Goal: Task Accomplishment & Management: Complete application form

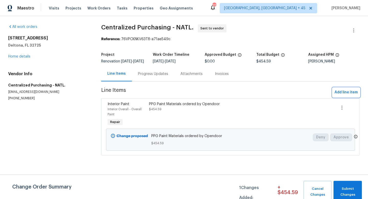
click at [217, 94] on span "Add line item" at bounding box center [345, 92] width 23 height 6
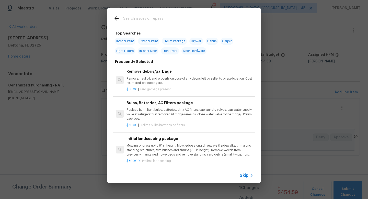
click at [217, 170] on span "Skip" at bounding box center [244, 175] width 9 height 5
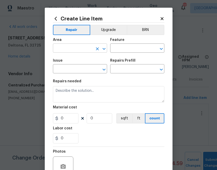
click at [85, 48] on input "text" at bounding box center [73, 49] width 40 height 8
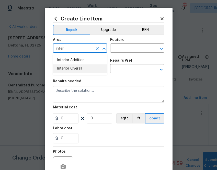
click at [67, 71] on li "Interior Overall" at bounding box center [80, 68] width 54 height 8
type input "Interior Overall"
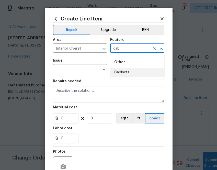
click at [123, 74] on li "Cabinets" at bounding box center [137, 72] width 54 height 8
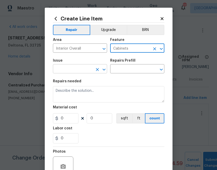
type input "Cabinets"
click at [84, 70] on input "text" at bounding box center [73, 69] width 40 height 8
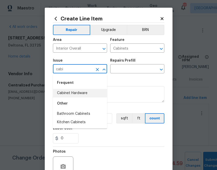
click at [87, 93] on li "Cabinet Hardware" at bounding box center [80, 93] width 54 height 8
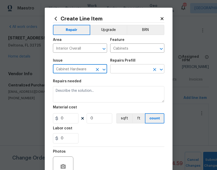
type input "Cabinet Hardware"
click at [120, 73] on body "Maestro Visits Projects Work Orders Tasks Properties Geo Assignments 772 Albuqu…" at bounding box center [108, 85] width 217 height 170
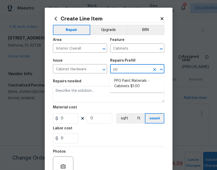
type input "ppg"
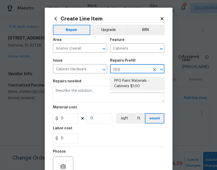
click at [126, 84] on li "PPG Paint Materials - Cabinets $1.00" at bounding box center [137, 84] width 54 height 14
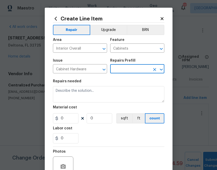
type input "PPG Paint Materials - Cabinets $1.00"
type textarea "PPG Paint Materials ordered by Opendoor"
type input "1"
type input "PPG Paint Materials - Cabinets $1.00"
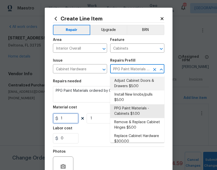
click at [67, 119] on input "1" at bounding box center [66, 118] width 26 height 10
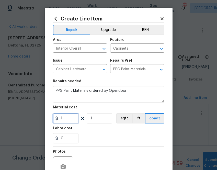
click at [67, 119] on input "1" at bounding box center [66, 118] width 26 height 10
paste input "204.93"
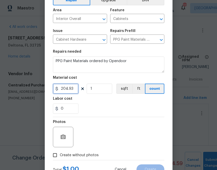
scroll to position [50, 0]
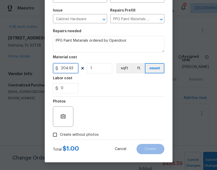
type input "204.93"
drag, startPoint x: 82, startPoint y: 134, endPoint x: 87, endPoint y: 130, distance: 6.0
click at [82, 134] on span "Create without photos" at bounding box center [79, 134] width 39 height 5
click at [60, 134] on input "Create without photos" at bounding box center [55, 135] width 10 height 10
checkbox input "true"
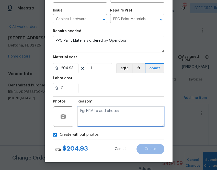
click at [106, 116] on textarea at bounding box center [120, 116] width 87 height 20
type textarea "n.a"
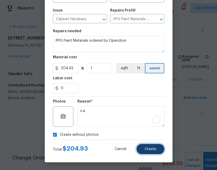
click at [145, 147] on span "Create" at bounding box center [150, 149] width 11 height 4
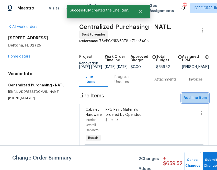
click at [199, 101] on span "Add line item" at bounding box center [194, 98] width 23 height 6
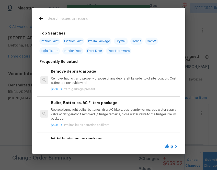
click at [166, 146] on span "Skip" at bounding box center [168, 146] width 9 height 5
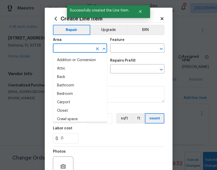
click at [85, 51] on input "text" at bounding box center [73, 49] width 40 height 8
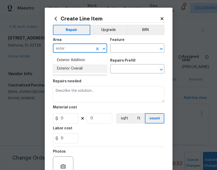
click at [80, 68] on li "Exterior Overall" at bounding box center [80, 68] width 54 height 8
type input "Exterior Overall"
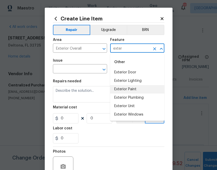
click at [133, 89] on li "Exterior Paint" at bounding box center [137, 89] width 54 height 8
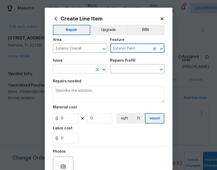
type input "Exterior Paint"
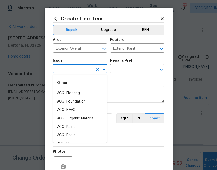
click at [81, 68] on input "text" at bounding box center [73, 69] width 40 height 8
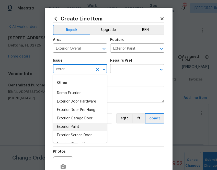
click at [78, 125] on li "Exterior Paint" at bounding box center [80, 127] width 54 height 8
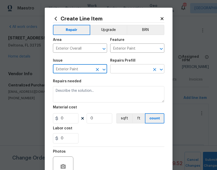
type input "Exterior Paint"
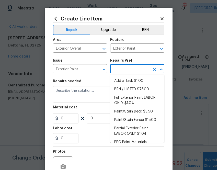
click at [128, 66] on input "text" at bounding box center [130, 69] width 40 height 8
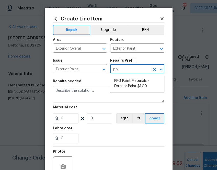
type input "ppg"
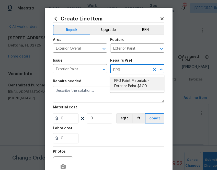
click at [130, 83] on li "PPG Paint Materials - Exterior Paint $1.00" at bounding box center [137, 84] width 54 height 14
type input "Overall Paint"
type input "PPG Paint Materials - Exterior Paint $1.00"
type textarea "PPG Paint Materials ordered by Opendoor"
type input "1"
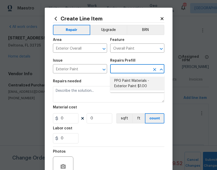
type input "1"
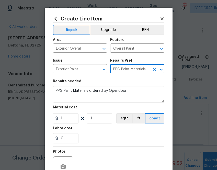
type input "PPG Paint Materials - Exterior Paint $1.00"
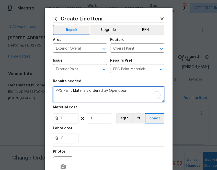
click at [75, 101] on textarea "PPG Paint Materials ordered by Opendoor" at bounding box center [108, 94] width 111 height 16
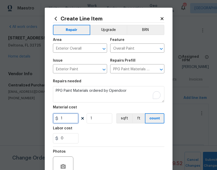
click at [71, 122] on input "1" at bounding box center [66, 118] width 26 height 10
paste input "45.47"
type input "45.47"
click at [97, 142] on div "0" at bounding box center [108, 138] width 111 height 10
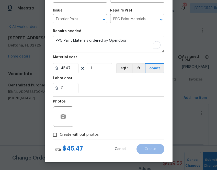
click at [93, 136] on span "Create without photos" at bounding box center [79, 134] width 39 height 5
click at [60, 136] on input "Create without photos" at bounding box center [55, 135] width 10 height 10
checkbox input "true"
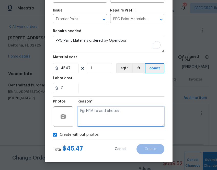
click at [100, 111] on textarea at bounding box center [120, 116] width 87 height 20
type textarea "n.a"
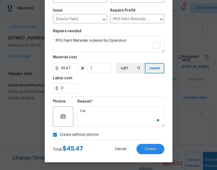
click at [116, 93] on section "Repairs needed PPG Paint Materials ordered by Opendoor Material cost 45.47 1 sq…" at bounding box center [108, 61] width 111 height 70
click at [148, 149] on span "Create" at bounding box center [150, 149] width 11 height 4
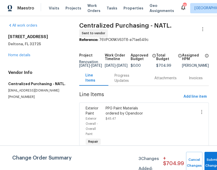
scroll to position [0, 0]
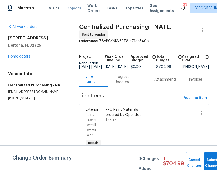
click at [69, 7] on span "Projects" at bounding box center [73, 8] width 16 height 5
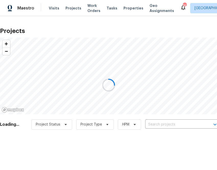
click at [156, 127] on div at bounding box center [108, 85] width 217 height 170
click at [156, 124] on div at bounding box center [108, 85] width 217 height 170
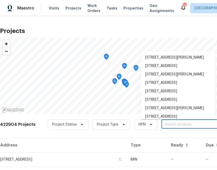
click at [166, 124] on input "text" at bounding box center [190, 125] width 58 height 8
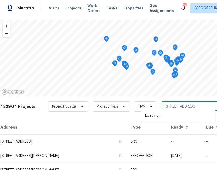
scroll to position [20, 0]
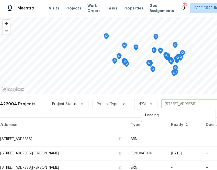
type input "623 n 62nd pl"
click at [166, 106] on input "text" at bounding box center [190, 104] width 58 height 8
type input "623 n 62nd"
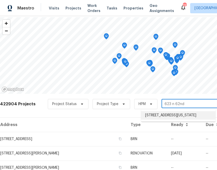
click at [178, 115] on li "623 N 62nd Pl, Kansas City, KS 66102" at bounding box center [178, 115] width 74 height 8
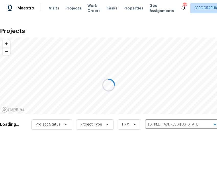
click at [185, 124] on div at bounding box center [108, 85] width 217 height 170
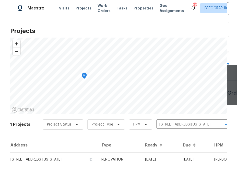
scroll to position [13, 0]
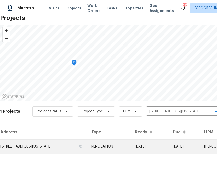
click at [41, 146] on td "623 N 62nd Pl, Kansas City, KS 66102" at bounding box center [43, 146] width 87 height 14
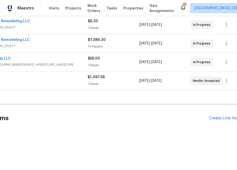
scroll to position [99, 52]
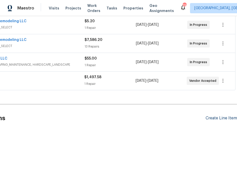
click at [217, 119] on div "Create Line Item" at bounding box center [221, 118] width 31 height 5
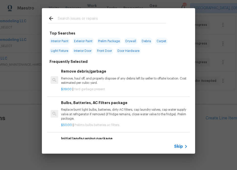
click at [180, 145] on span "Skip" at bounding box center [178, 146] width 9 height 5
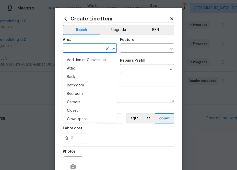
click at [93, 49] on input "text" at bounding box center [83, 49] width 40 height 8
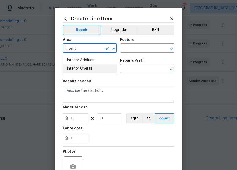
click at [91, 69] on li "Interior Overall" at bounding box center [90, 68] width 54 height 8
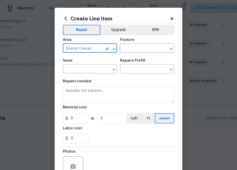
type input "Interior Overall"
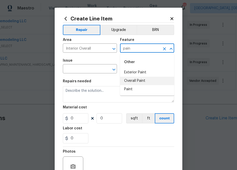
click at [127, 82] on li "Overall Paint" at bounding box center [147, 81] width 54 height 8
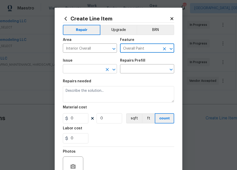
type input "Overall Paint"
click at [100, 70] on input "text" at bounding box center [83, 69] width 40 height 8
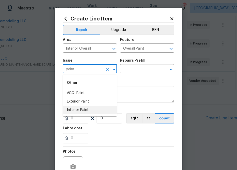
click at [100, 108] on li "Interior Paint" at bounding box center [90, 110] width 54 height 8
type input "Interior Paint"
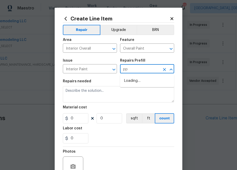
type input "ppg"
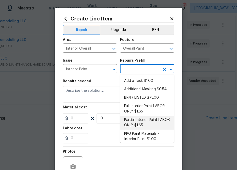
scroll to position [11, 0]
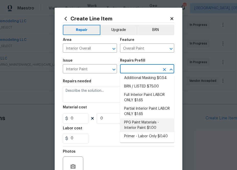
click at [135, 128] on li "PPG Paint Materials - Interior Paint $1.00" at bounding box center [147, 125] width 54 height 14
type input "PPG Paint Materials - Interior Paint $1.00"
type textarea "PPG Paint Materials ordered by Opendoor"
type input "1"
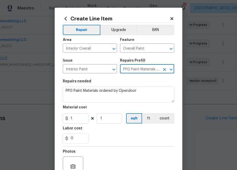
type input "PPG Paint Materials - Interior Paint $1.00"
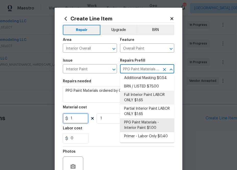
click at [79, 120] on input "1" at bounding box center [76, 118] width 26 height 10
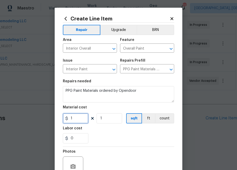
click at [79, 120] on input "1" at bounding box center [76, 118] width 26 height 10
paste input "611.77"
type input "611.77"
click at [120, 149] on div "Photos" at bounding box center [118, 163] width 111 height 33
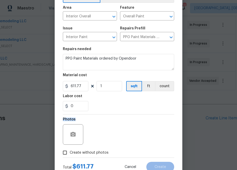
scroll to position [50, 0]
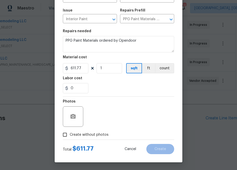
click at [101, 138] on label "Create without photos" at bounding box center [84, 135] width 49 height 10
click at [70, 138] on input "Create without photos" at bounding box center [65, 135] width 10 height 10
checkbox input "true"
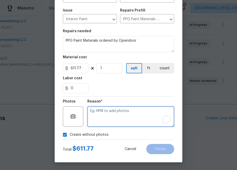
click at [118, 109] on textarea "To enrich screen reader interactions, please activate Accessibility in Grammarl…" at bounding box center [130, 116] width 87 height 20
type textarea "n.a"
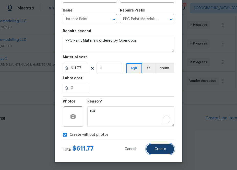
click at [162, 151] on button "Create" at bounding box center [160, 149] width 28 height 10
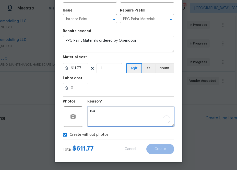
click at [140, 119] on textarea "n.a" at bounding box center [130, 116] width 87 height 20
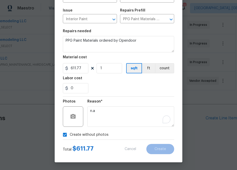
click at [154, 142] on div "Total $ 611.77 Cancel Create" at bounding box center [118, 147] width 111 height 14
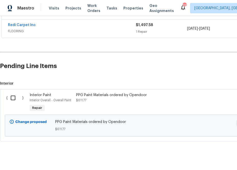
scroll to position [157, 0]
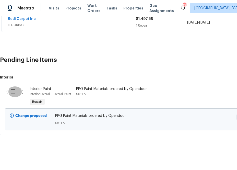
click at [11, 90] on input "checkbox" at bounding box center [15, 91] width 15 height 11
checkbox input "true"
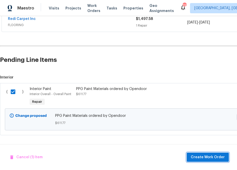
click at [202, 158] on span "Create Work Order" at bounding box center [208, 157] width 34 height 6
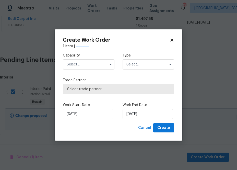
click at [100, 63] on input "text" at bounding box center [89, 64] width 52 height 10
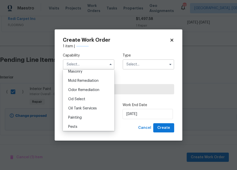
scroll to position [394, 0]
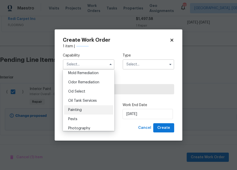
click at [91, 109] on div "Painting" at bounding box center [88, 109] width 49 height 9
type input "Painting"
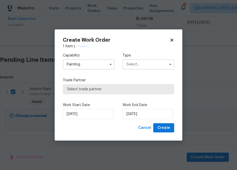
click at [142, 62] on input "text" at bounding box center [149, 64] width 52 height 10
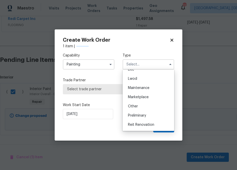
scroll to position [116, 0]
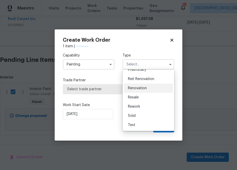
click at [145, 89] on span "Renovation" at bounding box center [137, 88] width 19 height 4
type input "Renovation"
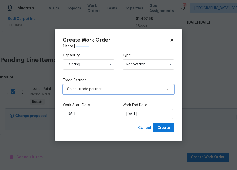
click at [162, 87] on span "Select trade partner" at bounding box center [114, 89] width 95 height 5
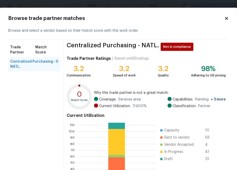
scroll to position [55, 0]
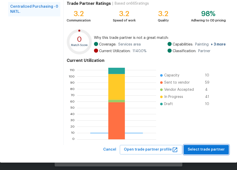
click at [207, 152] on span "Select trade partner" at bounding box center [206, 149] width 37 height 6
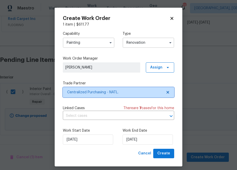
scroll to position [0, 0]
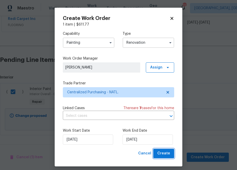
click at [166, 154] on span "Create" at bounding box center [163, 153] width 13 height 6
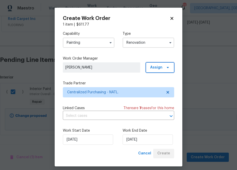
click at [155, 66] on span "Assign" at bounding box center [156, 67] width 12 height 5
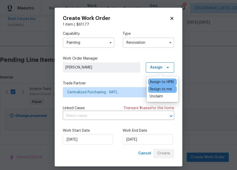
click at [152, 89] on div "Assign to me" at bounding box center [161, 89] width 22 height 5
click at [119, 115] on input "text" at bounding box center [111, 116] width 97 height 8
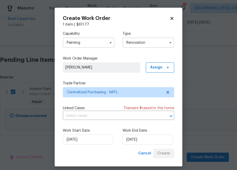
click at [119, 126] on div "Work Start Date 8/29/2025 Work End Date 8/29/2025" at bounding box center [118, 136] width 111 height 25
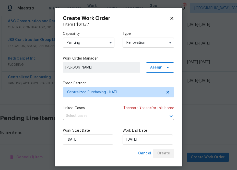
scroll to position [117, 0]
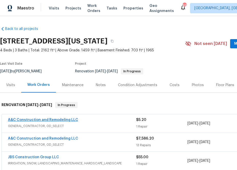
scroll to position [117, 0]
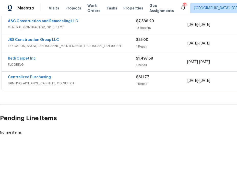
click at [43, 75] on span "Centralized Purchasing" at bounding box center [29, 77] width 43 height 5
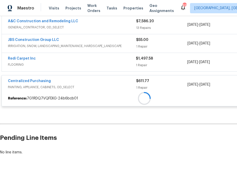
click at [42, 94] on div at bounding box center [144, 98] width 285 height 9
click at [41, 81] on div at bounding box center [144, 46] width 289 height 132
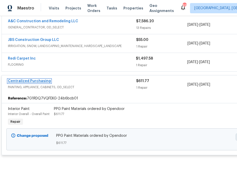
click at [41, 81] on link "Centralized Purchasing" at bounding box center [29, 81] width 43 height 4
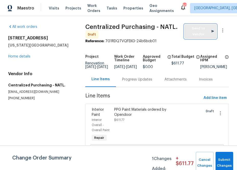
click at [195, 30] on span "Send to Vendor" at bounding box center [200, 32] width 27 height 12
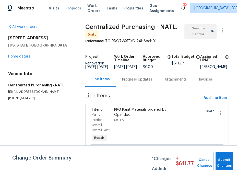
click at [75, 6] on span "Projects" at bounding box center [73, 8] width 16 height 5
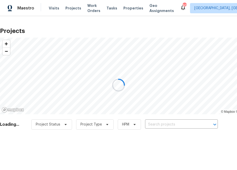
click at [171, 121] on div at bounding box center [118, 85] width 237 height 170
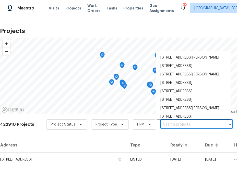
click at [167, 121] on input "text" at bounding box center [189, 125] width 58 height 8
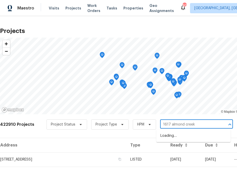
type input "1617 almond creek c"
click at [164, 137] on li "1617 Almond Creek Ct, Henrico, VA 23231" at bounding box center [193, 135] width 74 height 8
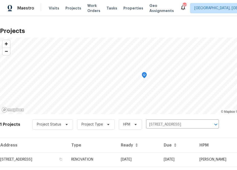
scroll to position [13, 0]
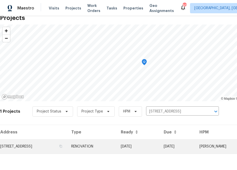
click at [63, 145] on td "1617 Almond Creek Ct, Henrico, VA 23231" at bounding box center [33, 146] width 67 height 14
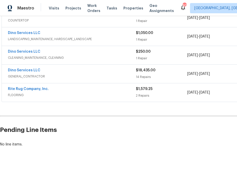
scroll to position [124, 52]
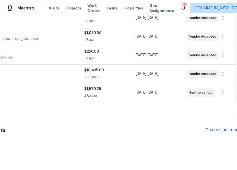
click at [209, 131] on div "Create Line Item" at bounding box center [221, 129] width 31 height 5
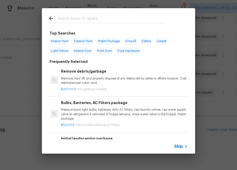
click at [181, 145] on span "Skip" at bounding box center [178, 146] width 9 height 5
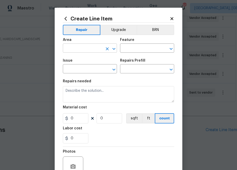
click at [99, 46] on input "text" at bounding box center [83, 49] width 40 height 8
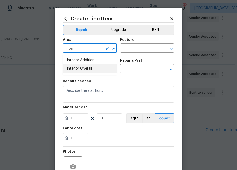
click at [90, 65] on li "Interior Overall" at bounding box center [90, 68] width 54 height 8
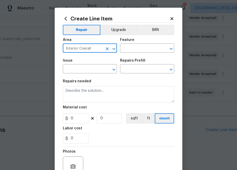
type input "Interior Overall"
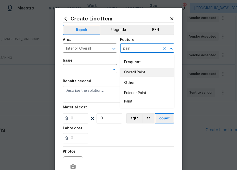
click at [131, 66] on div "Frequent" at bounding box center [147, 62] width 54 height 12
click at [131, 67] on div "Frequent" at bounding box center [147, 62] width 54 height 12
click at [132, 73] on li "Overall Paint" at bounding box center [147, 72] width 54 height 8
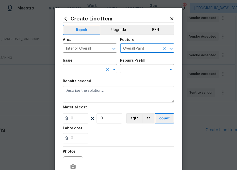
type input "Overall Paint"
click at [98, 73] on body "Maestro Visits Projects Work Orders Tasks Properties Geo Assignments 804 Albuqu…" at bounding box center [118, 85] width 237 height 170
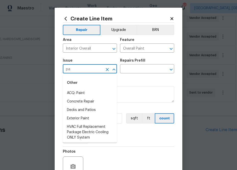
type input "pai"
click at [95, 115] on li "Exterior Paint" at bounding box center [90, 118] width 54 height 8
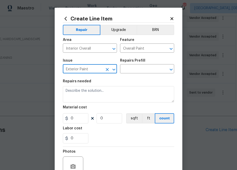
click at [91, 69] on input "Exterior Paint" at bounding box center [83, 69] width 40 height 8
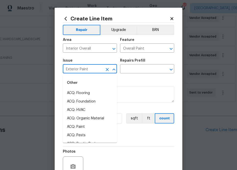
type input "Exterior Pain"
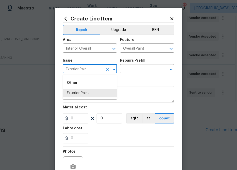
click at [106, 68] on icon "Clear" at bounding box center [107, 69] width 5 height 5
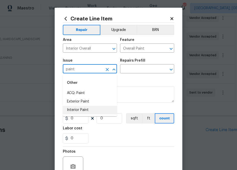
click at [101, 109] on li "Interior Paint" at bounding box center [90, 110] width 54 height 8
type input "Interior Paint"
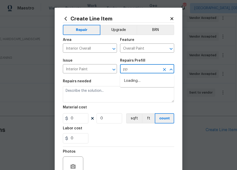
type input "ppg"
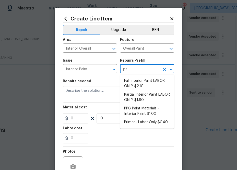
type input "pai"
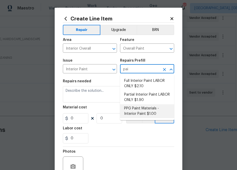
click at [149, 108] on li "PPG Paint Materials - Interior Paint $1.00" at bounding box center [147, 111] width 54 height 14
type textarea "PPG Paint Materials ordered by Opendoor"
type input "1"
type input "PPG Paint Materials - Interior Paint $1.00"
type input "1"
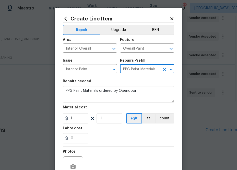
type input "PPG Paint Materials - Interior Paint $1.00"
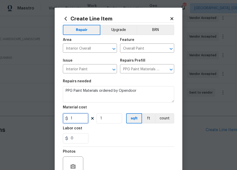
click at [78, 117] on input "1" at bounding box center [76, 118] width 26 height 10
click at [77, 119] on input "1" at bounding box center [76, 118] width 26 height 10
paste input "338.6"
type input "338.6"
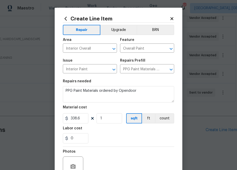
click at [110, 139] on div "0" at bounding box center [118, 138] width 111 height 10
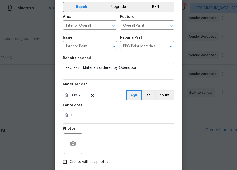
scroll to position [50, 0]
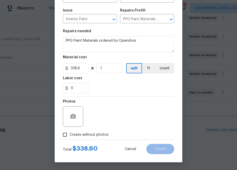
click at [106, 136] on span "Create without photos" at bounding box center [89, 134] width 39 height 5
click at [70, 136] on input "Create without photos" at bounding box center [65, 135] width 10 height 10
checkbox input "true"
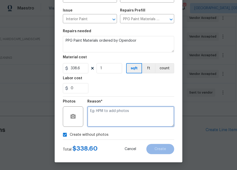
click at [119, 116] on textarea at bounding box center [130, 116] width 87 height 20
type textarea "n.a"
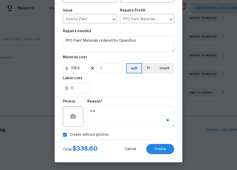
click at [153, 143] on div "Total $ 338.60 Cancel Create" at bounding box center [118, 147] width 111 height 14
click at [153, 148] on button "Create" at bounding box center [160, 149] width 28 height 10
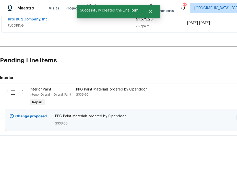
scroll to position [194, 0]
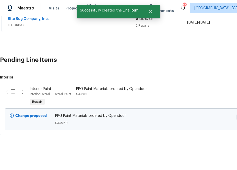
click at [13, 94] on input "checkbox" at bounding box center [15, 91] width 15 height 11
checkbox input "true"
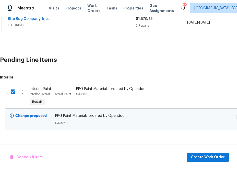
click at [197, 162] on div "Cancel (1) Item Create Work Order" at bounding box center [118, 157] width 237 height 26
click at [197, 158] on span "Create Work Order" at bounding box center [208, 157] width 34 height 6
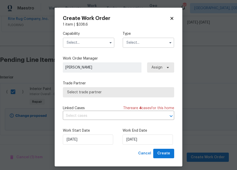
click at [105, 44] on input "text" at bounding box center [89, 43] width 52 height 10
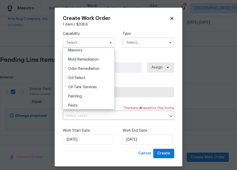
scroll to position [388, 0]
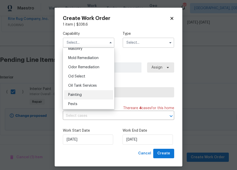
click at [92, 94] on div "Painting" at bounding box center [88, 94] width 49 height 9
type input "Painting"
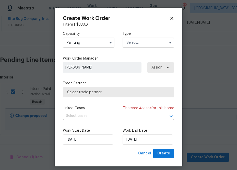
click at [150, 44] on input "text" at bounding box center [149, 43] width 52 height 10
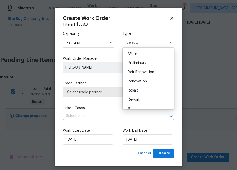
scroll to position [109, 0]
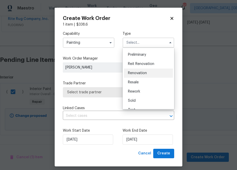
click at [140, 75] on div "Renovation" at bounding box center [148, 72] width 49 height 9
type input "Renovation"
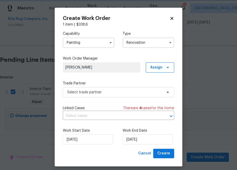
scroll to position [0, 0]
click at [144, 93] on span "Select trade partner" at bounding box center [114, 92] width 95 height 5
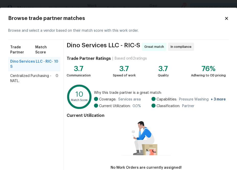
click at [24, 73] on span "Centralized Purchasing - NATL." at bounding box center [32, 78] width 45 height 10
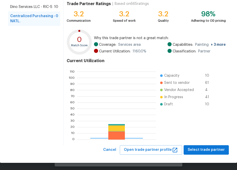
scroll to position [71, 79]
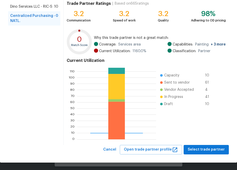
click at [195, 142] on div "Centralized Purchasing - NATL. Not in compliance Trade Partner Ratings | Based …" at bounding box center [146, 65] width 165 height 160
click at [195, 150] on span "Select trade partner" at bounding box center [206, 149] width 37 height 6
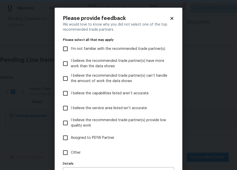
scroll to position [32, 0]
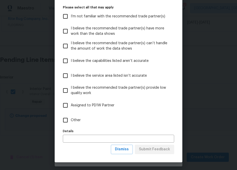
click at [72, 120] on span "Other" at bounding box center [76, 119] width 10 height 5
click at [71, 120] on input "Other" at bounding box center [65, 120] width 11 height 11
checkbox input "true"
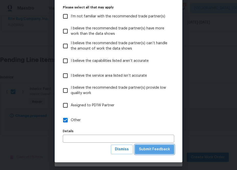
click at [157, 150] on span "Submit Feedback" at bounding box center [154, 149] width 31 height 6
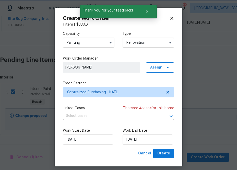
scroll to position [0, 0]
click at [164, 153] on span "Create" at bounding box center [163, 153] width 13 height 6
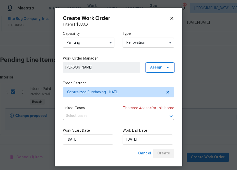
click at [154, 68] on span "Assign" at bounding box center [156, 67] width 12 height 5
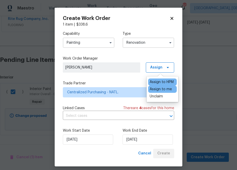
click at [154, 89] on div "Assign to me" at bounding box center [161, 89] width 22 height 5
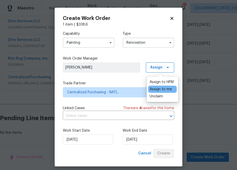
scroll to position [154, 0]
click at [124, 78] on div "Capability Painting Type Renovation Work Order Manager Zenah Haddad Assign Trad…" at bounding box center [118, 88] width 111 height 122
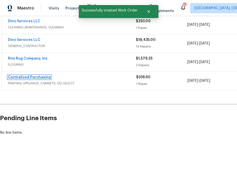
click at [40, 77] on link "Centralized Purchasing" at bounding box center [29, 77] width 43 height 4
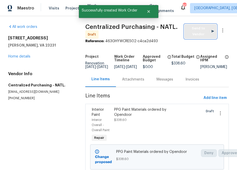
click at [197, 31] on span "Send to Vendor" at bounding box center [200, 32] width 27 height 12
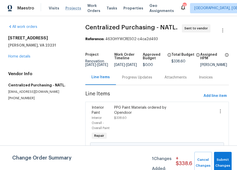
click at [69, 8] on span "Projects" at bounding box center [73, 8] width 16 height 5
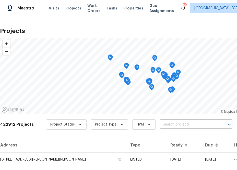
click at [164, 124] on input "text" at bounding box center [189, 125] width 58 height 8
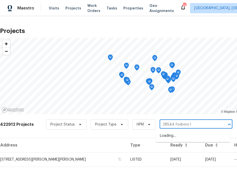
type input "28544 foxboro ln"
click at [188, 138] on li "[STREET_ADDRESS]" at bounding box center [193, 135] width 74 height 8
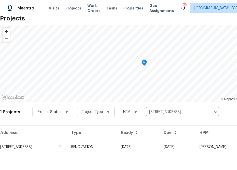
scroll to position [13, 0]
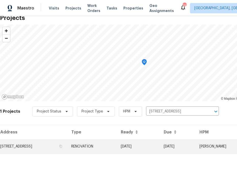
click at [67, 144] on td "[STREET_ADDRESS]" at bounding box center [33, 146] width 67 height 14
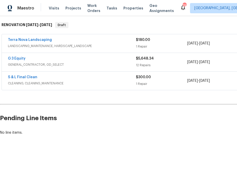
scroll to position [80, 52]
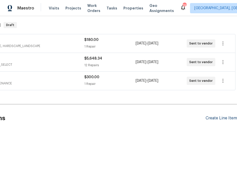
click at [219, 117] on div "Create Line Item" at bounding box center [221, 118] width 31 height 5
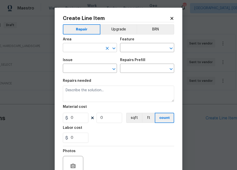
click at [86, 51] on input "text" at bounding box center [83, 48] width 40 height 8
type input "int"
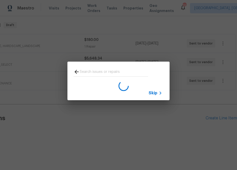
click at [153, 94] on span "Skip" at bounding box center [153, 92] width 9 height 5
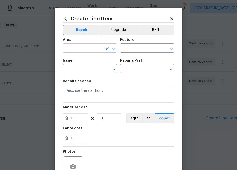
click at [78, 49] on input "text" at bounding box center [83, 49] width 40 height 8
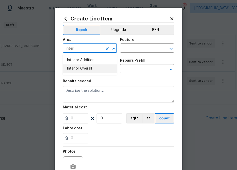
click at [81, 69] on li "Interior Overall" at bounding box center [90, 68] width 54 height 8
type input "Interior Overall"
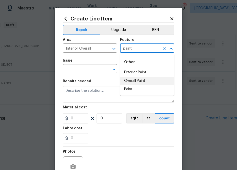
click at [133, 82] on li "Overall Paint" at bounding box center [147, 81] width 54 height 8
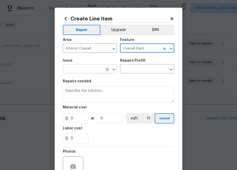
type input "Overall Paint"
click at [72, 67] on input "text" at bounding box center [83, 69] width 40 height 8
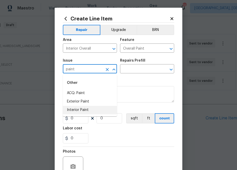
click at [81, 109] on li "Interior Paint" at bounding box center [90, 110] width 54 height 8
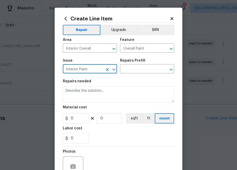
type input "Interior Paint"
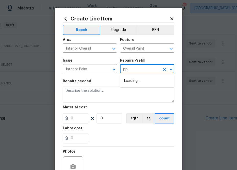
type input "ppg"
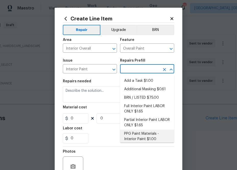
click at [135, 134] on li "PPG Paint Materials - Interior Paint $1.00" at bounding box center [147, 136] width 54 height 14
type input "PPG Paint Materials - Interior Paint $1.00"
type textarea "PPG Paint Materials ordered by Opendoor"
type input "1"
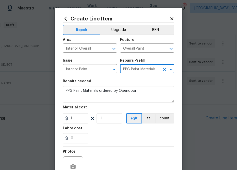
type input "PPG Paint Materials - Interior Paint $1.00"
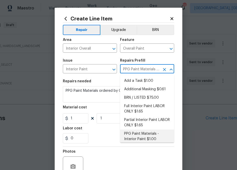
scroll to position [1, 0]
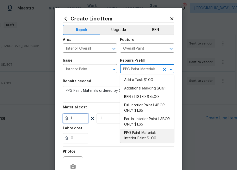
click at [75, 117] on input "1" at bounding box center [76, 118] width 26 height 10
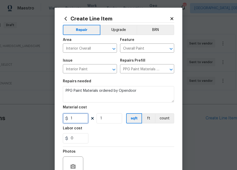
click at [75, 117] on input "1" at bounding box center [76, 118] width 26 height 10
type input "332.11"
click at [106, 141] on div "0" at bounding box center [118, 138] width 111 height 10
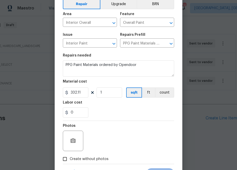
scroll to position [50, 0]
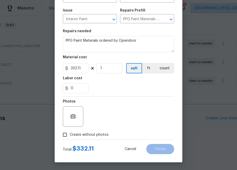
click at [98, 134] on span "Create without photos" at bounding box center [89, 134] width 39 height 5
click at [70, 134] on input "Create without photos" at bounding box center [65, 135] width 10 height 10
checkbox input "true"
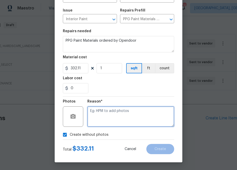
click at [121, 118] on textarea at bounding box center [130, 116] width 87 height 20
type textarea "n.a"
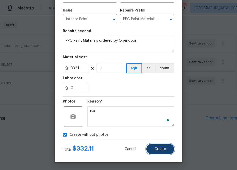
click at [160, 149] on span "Create" at bounding box center [159, 149] width 11 height 4
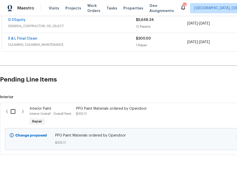
scroll to position [138, 0]
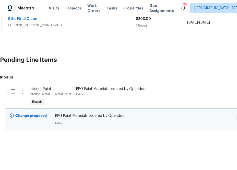
click at [11, 90] on input "checkbox" at bounding box center [15, 91] width 15 height 11
checkbox input "true"
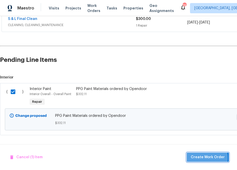
click at [205, 158] on span "Create Work Order" at bounding box center [208, 157] width 34 height 6
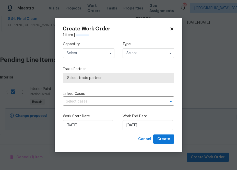
click at [101, 55] on input "text" at bounding box center [89, 53] width 52 height 10
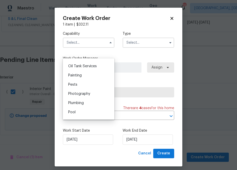
scroll to position [431, 0]
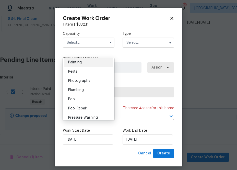
click at [94, 64] on div "Painting" at bounding box center [88, 62] width 49 height 9
type input "Painting"
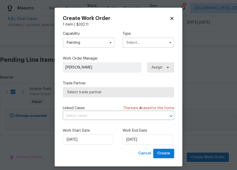
click at [152, 44] on input "text" at bounding box center [149, 43] width 52 height 10
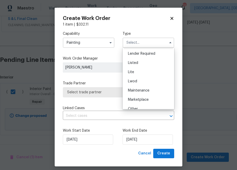
scroll to position [116, 0]
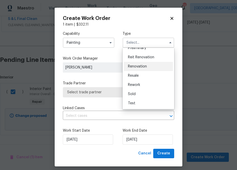
click at [146, 67] on span "Renovation" at bounding box center [137, 67] width 19 height 4
type input "Renovation"
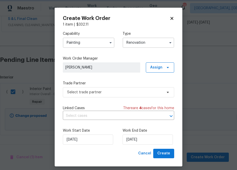
scroll to position [0, 0]
click at [158, 67] on span "Assign" at bounding box center [156, 67] width 12 height 5
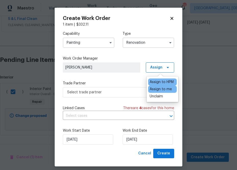
click at [158, 89] on div "Assign to me" at bounding box center [161, 89] width 22 height 5
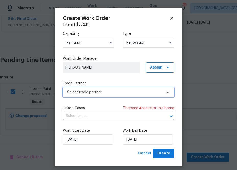
click at [116, 90] on span "Select trade partner" at bounding box center [114, 92] width 95 height 5
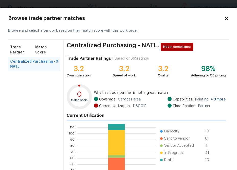
scroll to position [56, 0]
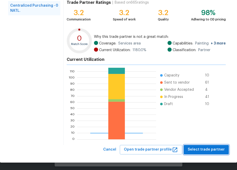
click at [195, 150] on span "Select trade partner" at bounding box center [206, 149] width 37 height 6
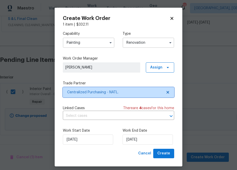
scroll to position [0, 0]
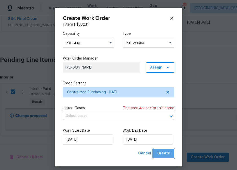
click at [164, 154] on span "Create" at bounding box center [163, 153] width 13 height 6
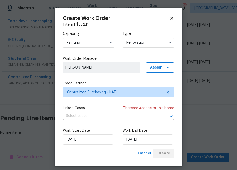
scroll to position [99, 0]
click at [166, 156] on div "Cancel Create" at bounding box center [155, 153] width 38 height 9
click at [83, 25] on span "$ 332.11" at bounding box center [82, 25] width 12 height 4
copy span "332.11"
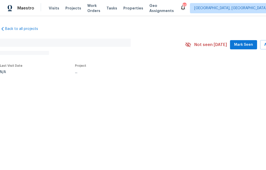
scroll to position [0, 22]
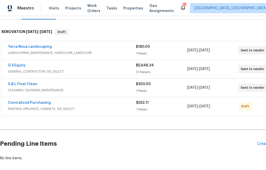
scroll to position [99, 0]
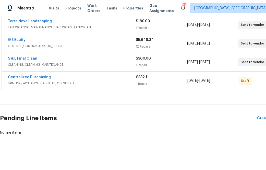
click at [30, 75] on span "Centralized Purchasing" at bounding box center [29, 77] width 43 height 5
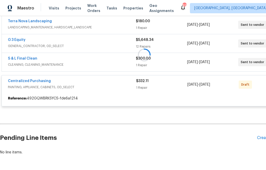
click at [29, 81] on div at bounding box center [144, 54] width 289 height 113
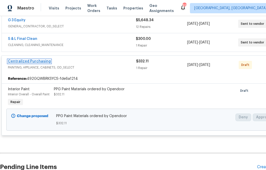
click at [41, 61] on link "Centralized Purchasing" at bounding box center [29, 61] width 43 height 4
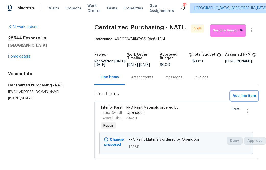
click at [238, 99] on span "Add line item" at bounding box center [244, 96] width 23 height 6
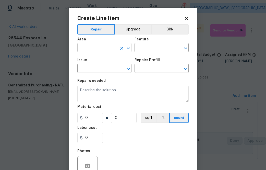
click at [107, 48] on input "text" at bounding box center [97, 48] width 40 height 8
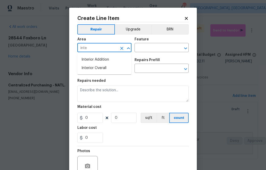
type input "inter"
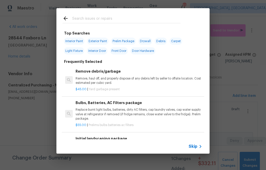
click at [191, 145] on span "Skip" at bounding box center [193, 146] width 9 height 5
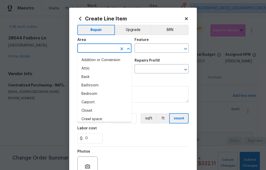
click at [105, 51] on input "text" at bounding box center [97, 49] width 40 height 8
type input "e"
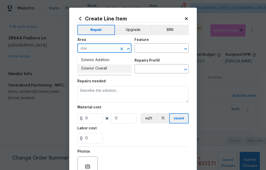
click at [106, 70] on li "Exterior Overall" at bounding box center [104, 68] width 54 height 8
type input "Exterior Overall"
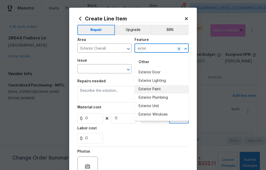
click at [158, 90] on li "Exterior Paint" at bounding box center [162, 89] width 54 height 8
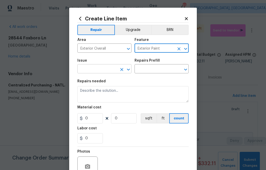
type input "Exterior Paint"
click at [104, 68] on input "text" at bounding box center [97, 69] width 40 height 8
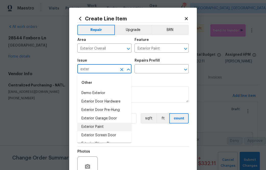
click at [100, 127] on li "Exterior Paint" at bounding box center [104, 127] width 54 height 8
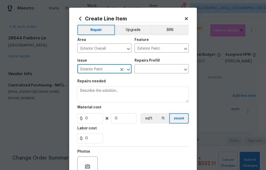
type input "Exterior Paint"
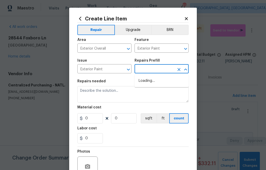
type input "e"
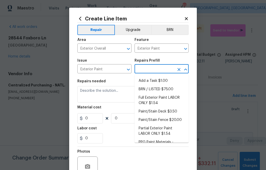
type input "x"
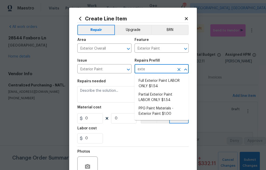
type input "exter"
click at [160, 113] on li "PPG Paint Materials - Exterior Paint $1.00" at bounding box center [162, 111] width 54 height 14
type input "Overall Paint"
type input "PPG Paint Materials - Exterior Paint $1.00"
type textarea "PPG Paint Materials ordered by Opendoor"
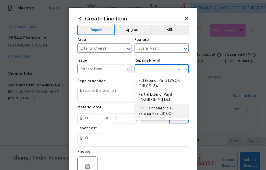
type input "1"
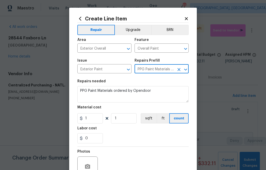
type input "PPG Paint Materials - Exterior Paint $1.00"
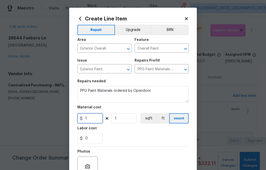
click at [90, 120] on input "1" at bounding box center [90, 118] width 26 height 10
paste input "57.09"
type input "57.09"
click at [106, 131] on div "Labor cost" at bounding box center [132, 129] width 111 height 7
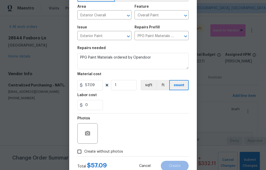
scroll to position [50, 0]
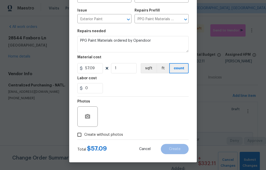
click at [108, 133] on span "Create without photos" at bounding box center [103, 134] width 39 height 5
click at [84, 133] on input "Create without photos" at bounding box center [80, 135] width 10 height 10
checkbox input "true"
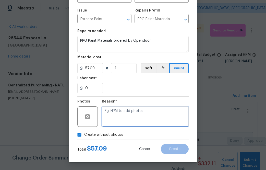
click at [125, 121] on textarea at bounding box center [145, 116] width 87 height 20
type textarea "n.a"
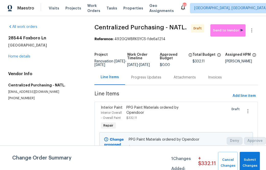
scroll to position [7, 0]
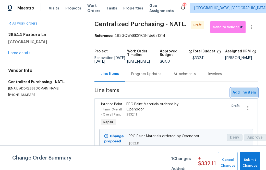
click at [245, 91] on span "Add line item" at bounding box center [244, 92] width 23 height 6
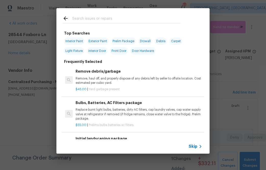
click at [190, 144] on span "Skip" at bounding box center [193, 146] width 9 height 5
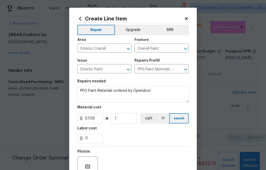
scroll to position [50, 0]
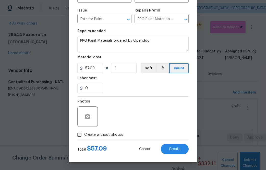
click at [108, 136] on span "Create without photos" at bounding box center [103, 134] width 39 height 5
click at [84, 136] on input "Create without photos" at bounding box center [80, 135] width 10 height 10
checkbox input "true"
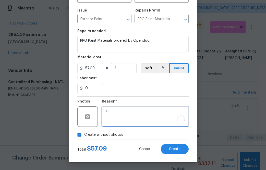
click at [126, 112] on textarea "n.a" at bounding box center [145, 116] width 87 height 20
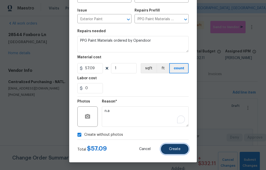
click at [173, 151] on button "Create" at bounding box center [175, 149] width 28 height 10
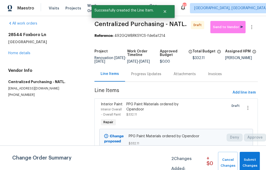
scroll to position [0, 0]
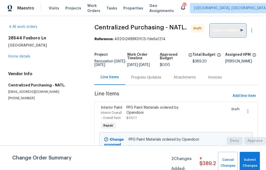
click at [222, 31] on span "Send to Vendor" at bounding box center [228, 31] width 30 height 6
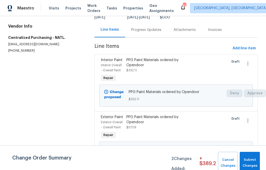
scroll to position [64, 0]
